Goal: Check status: Check status

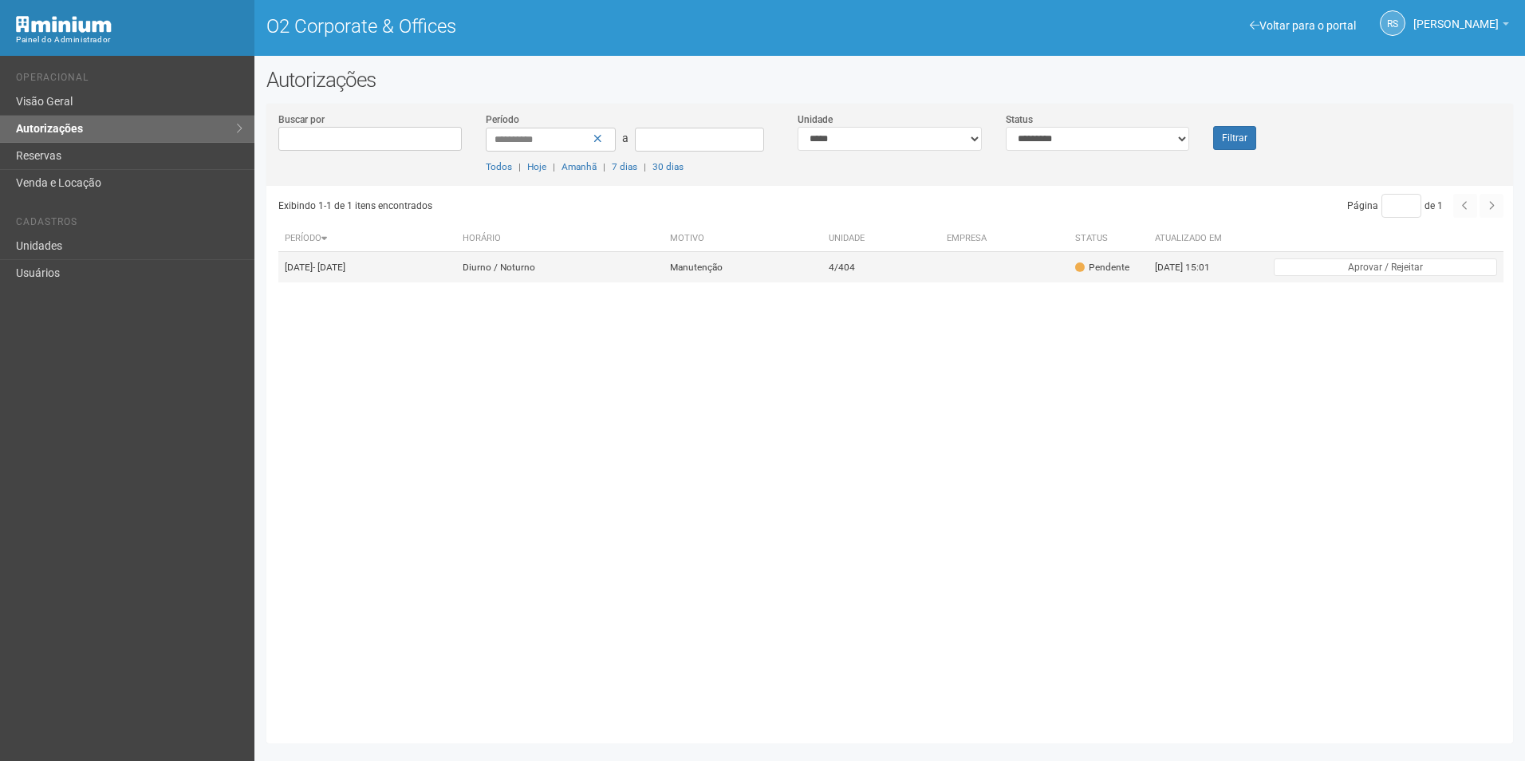
click at [911, 269] on td "4/404" at bounding box center [881, 267] width 118 height 31
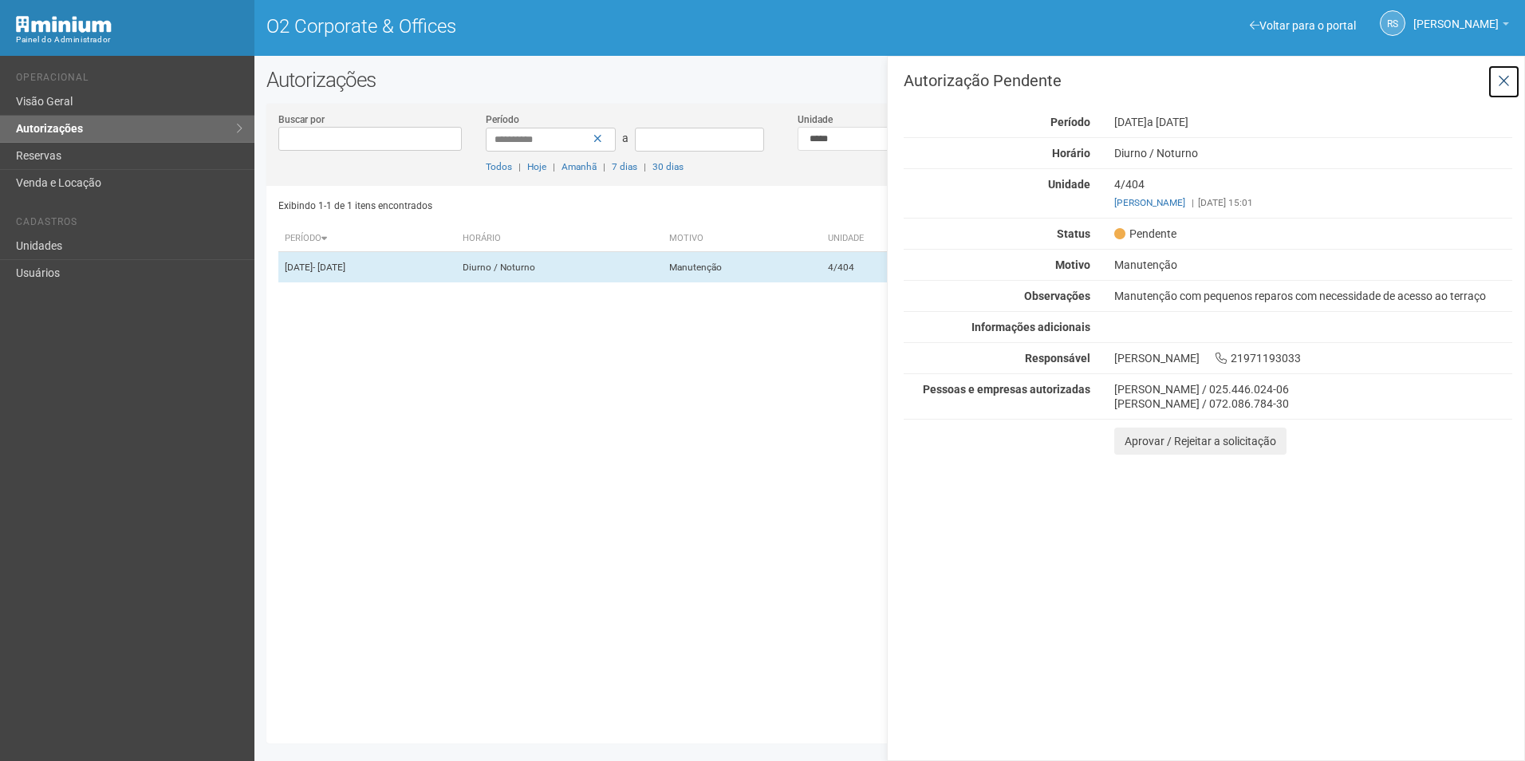
click at [1511, 81] on button at bounding box center [1503, 82] width 33 height 34
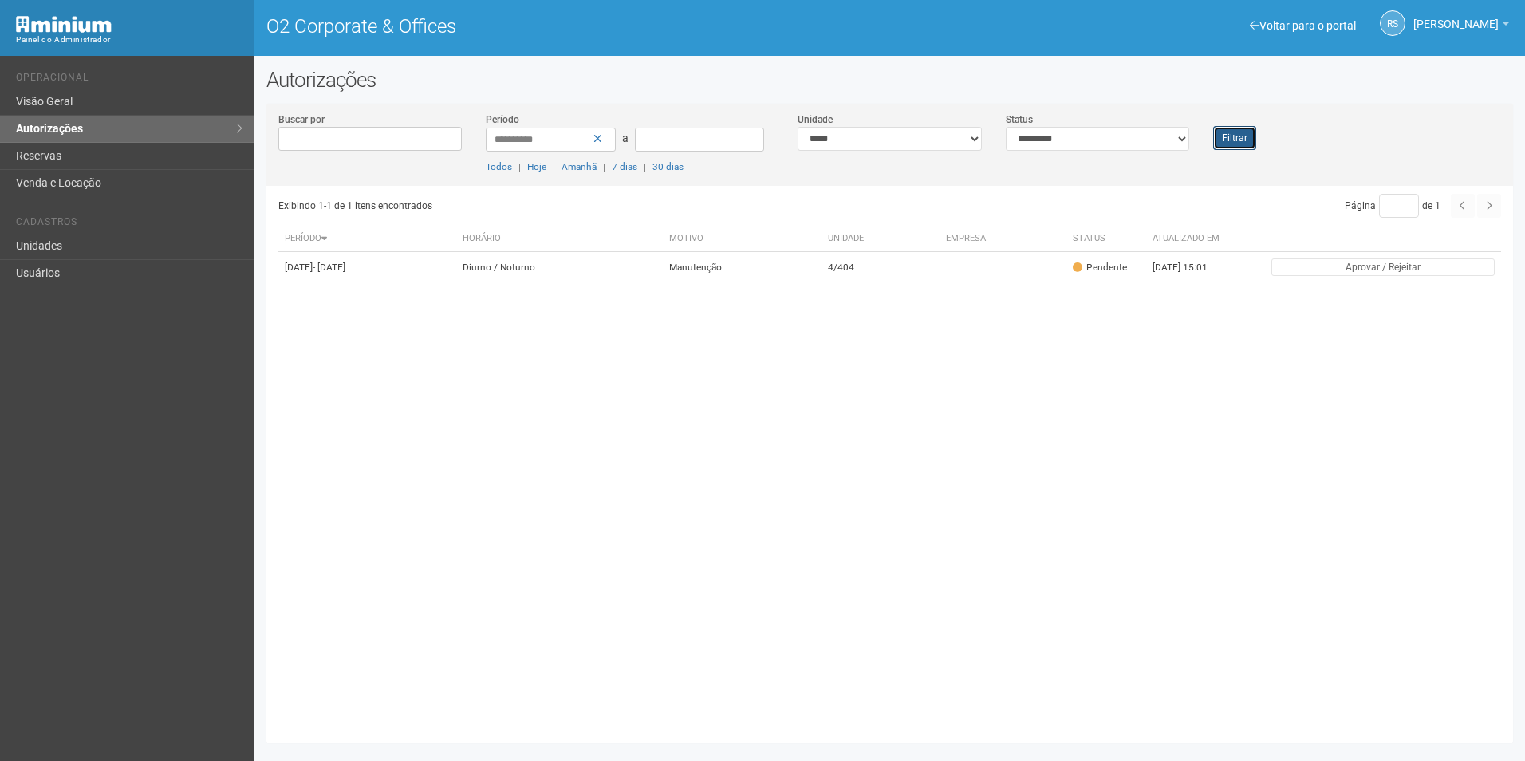
click at [1235, 139] on button "Filtrar" at bounding box center [1234, 138] width 43 height 24
